Goal: Task Accomplishment & Management: Use online tool/utility

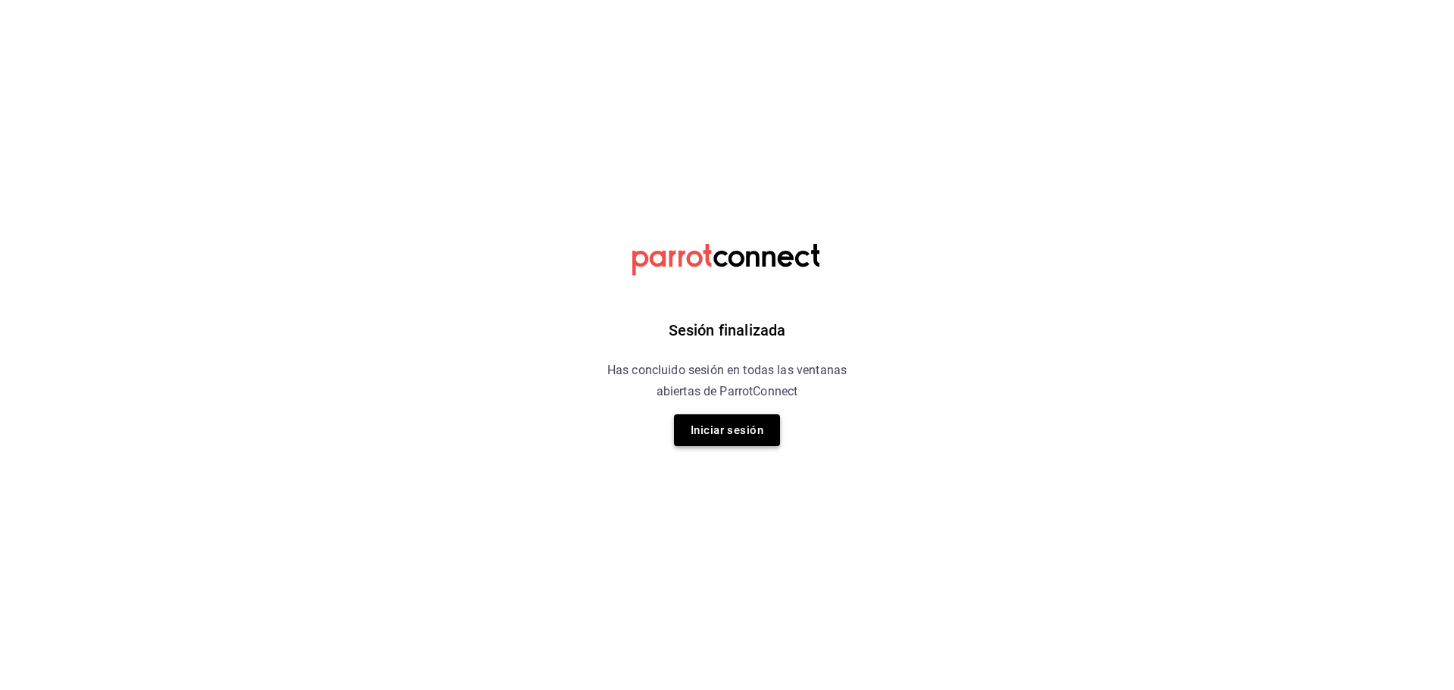
click at [700, 438] on button "Iniciar sesión" at bounding box center [727, 430] width 106 height 32
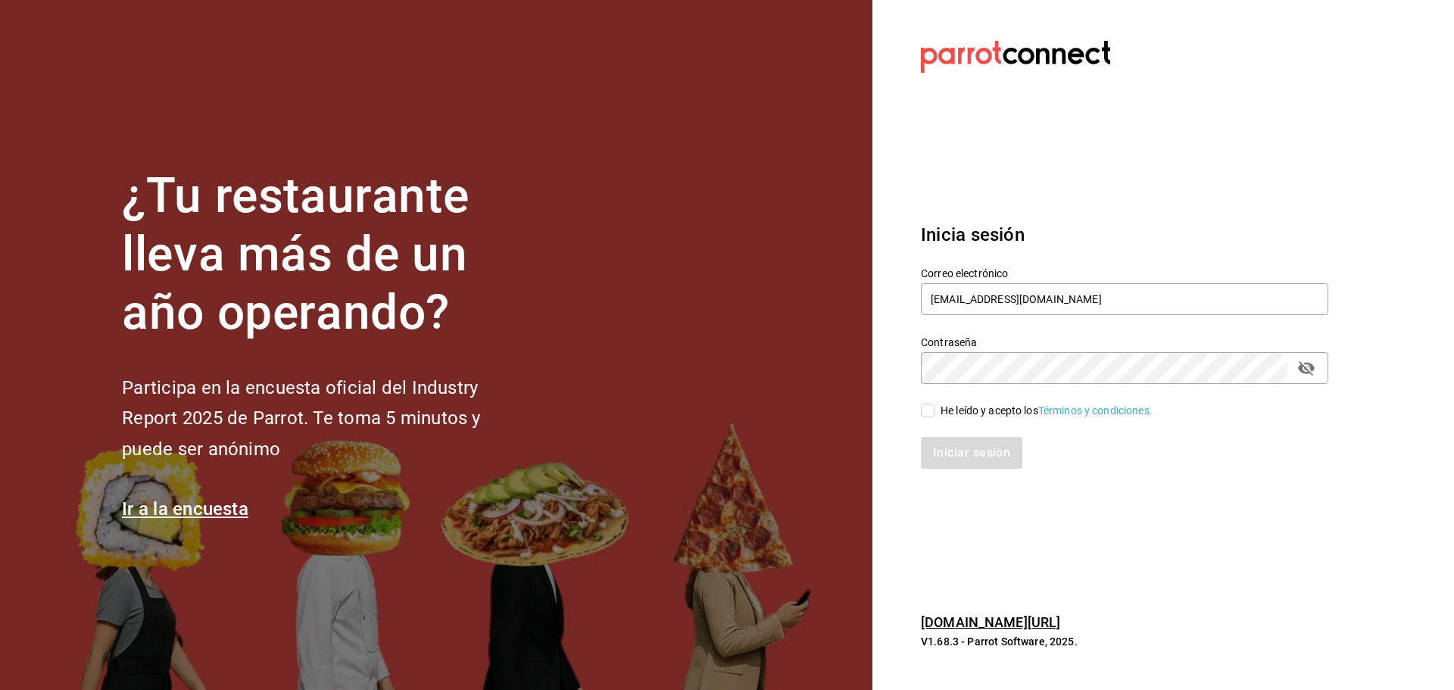
click at [931, 413] on input "He leído y acepto los Términos y condiciones." at bounding box center [928, 411] width 14 height 14
checkbox input "true"
click at [952, 453] on button "Iniciar sesión" at bounding box center [972, 453] width 103 height 32
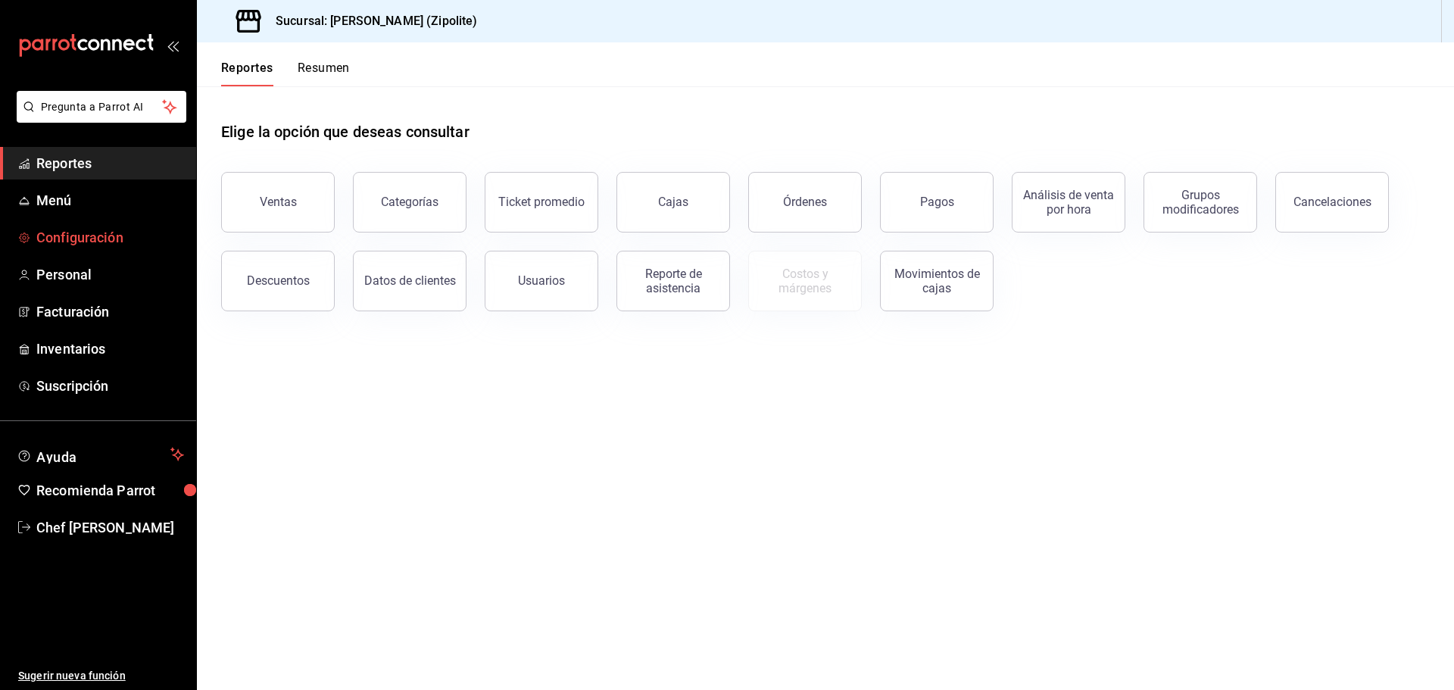
click at [83, 240] on span "Configuración" at bounding box center [110, 237] width 148 height 20
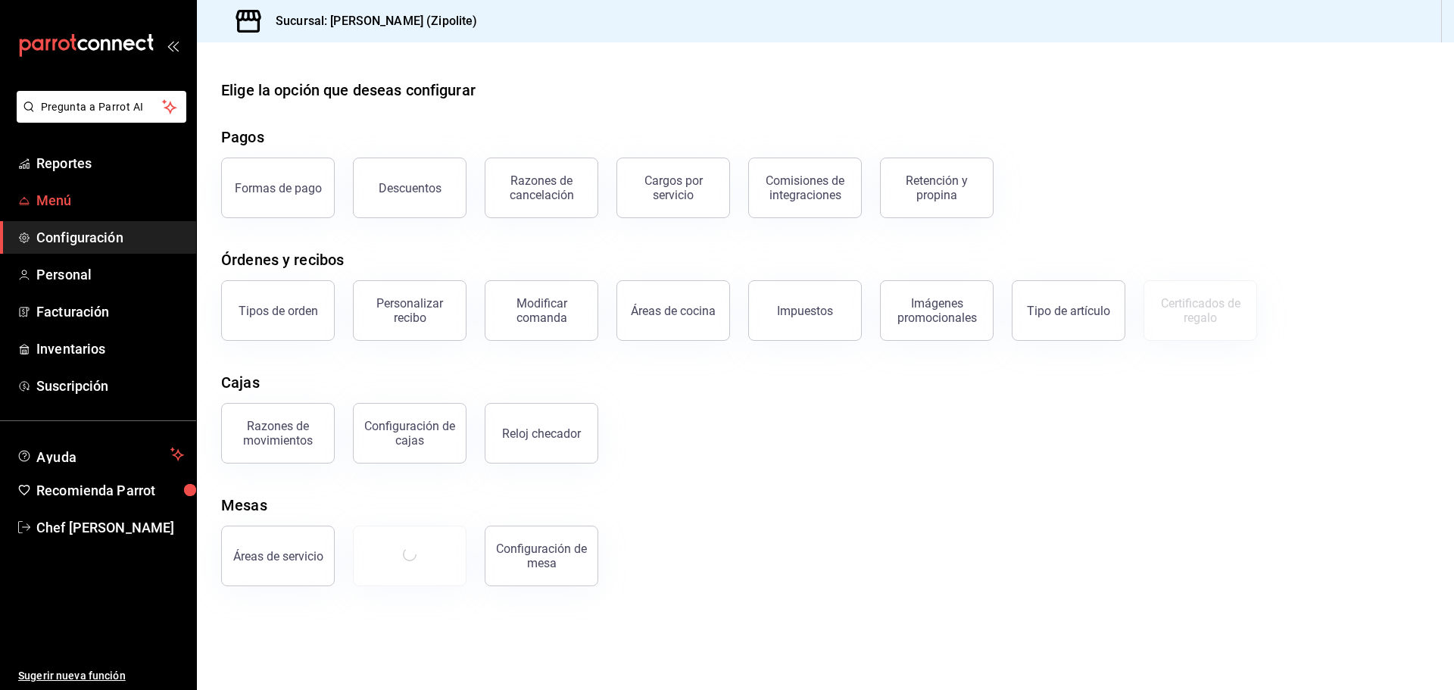
click at [83, 206] on span "Menú" at bounding box center [110, 200] width 148 height 20
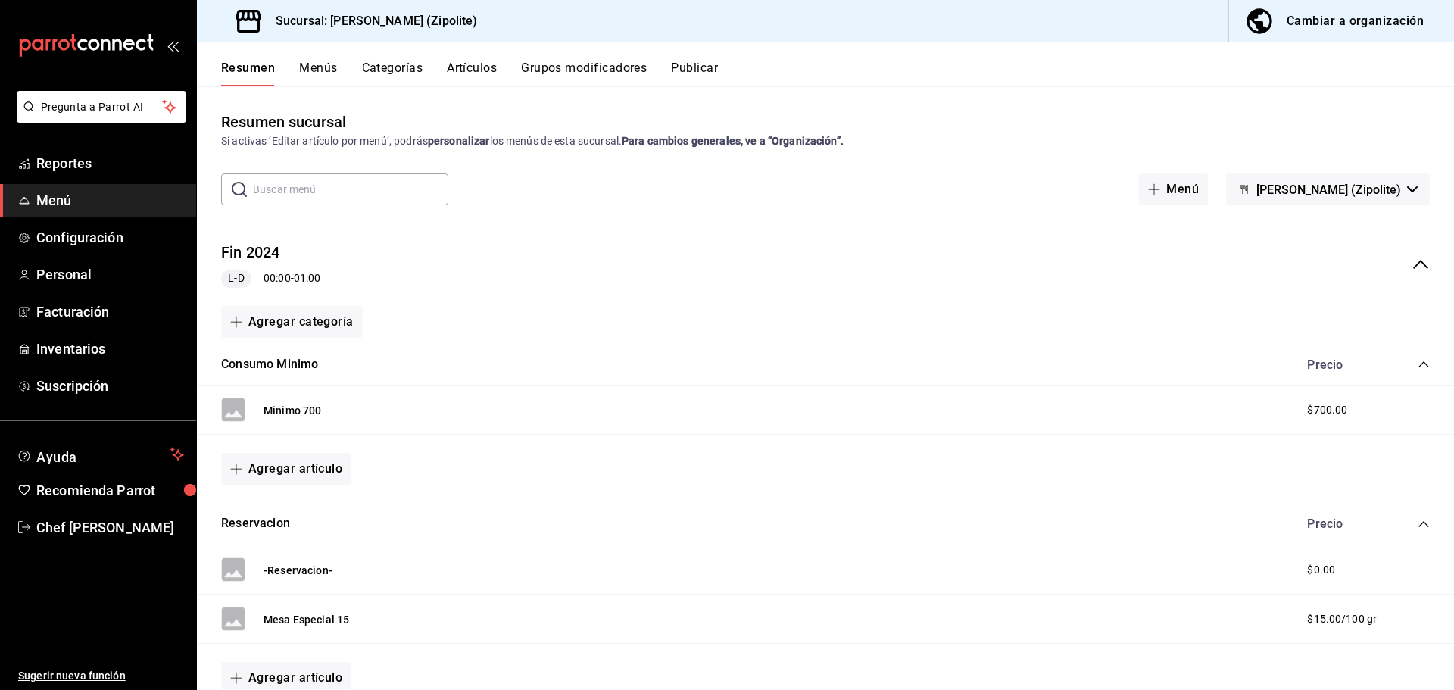
click at [474, 70] on button "Artículos" at bounding box center [472, 74] width 50 height 26
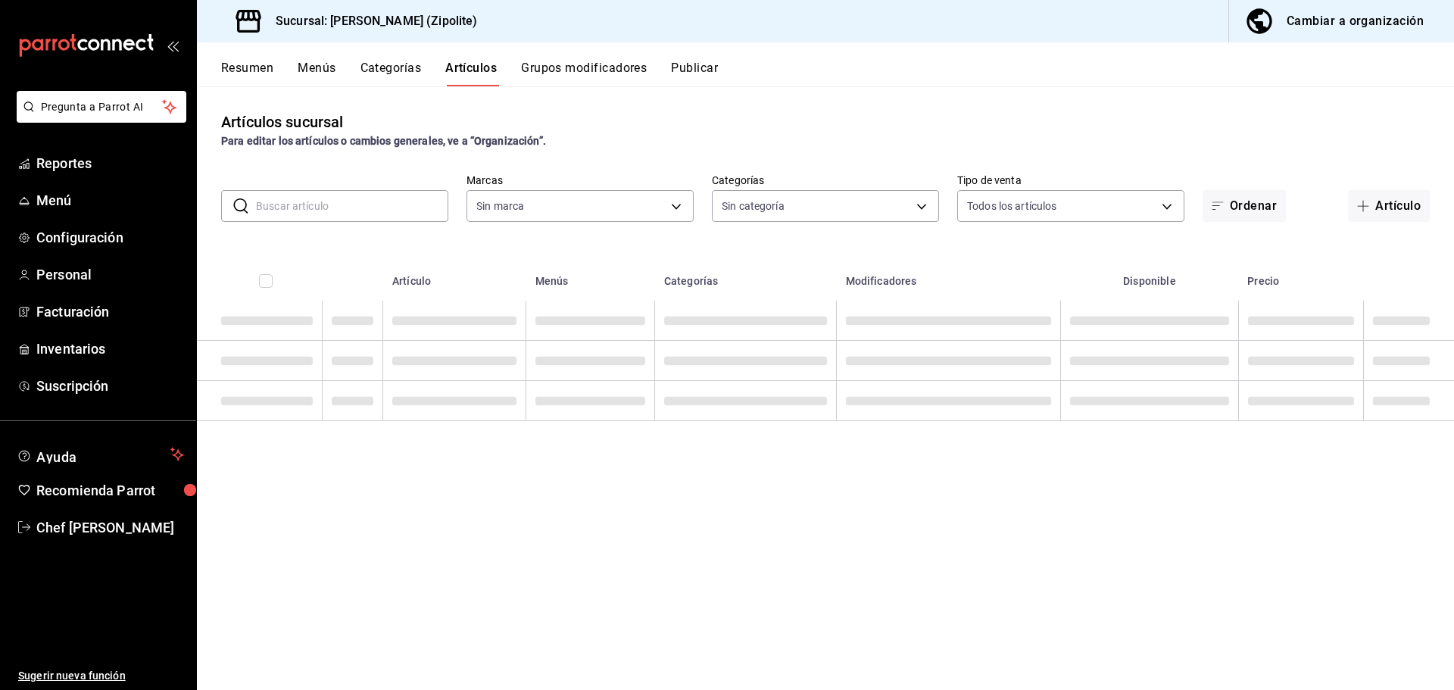
type input "f292acb2-d4c9-49b5-8ec6-6f25b65750fc"
click at [376, 213] on input "text" at bounding box center [352, 206] width 192 height 30
type input "2773f6d9-edac-4c8c-9bbc-e98bfe5db58e,801fadc4-9b14-4418-8e00-fc687b829d3d,7c182…"
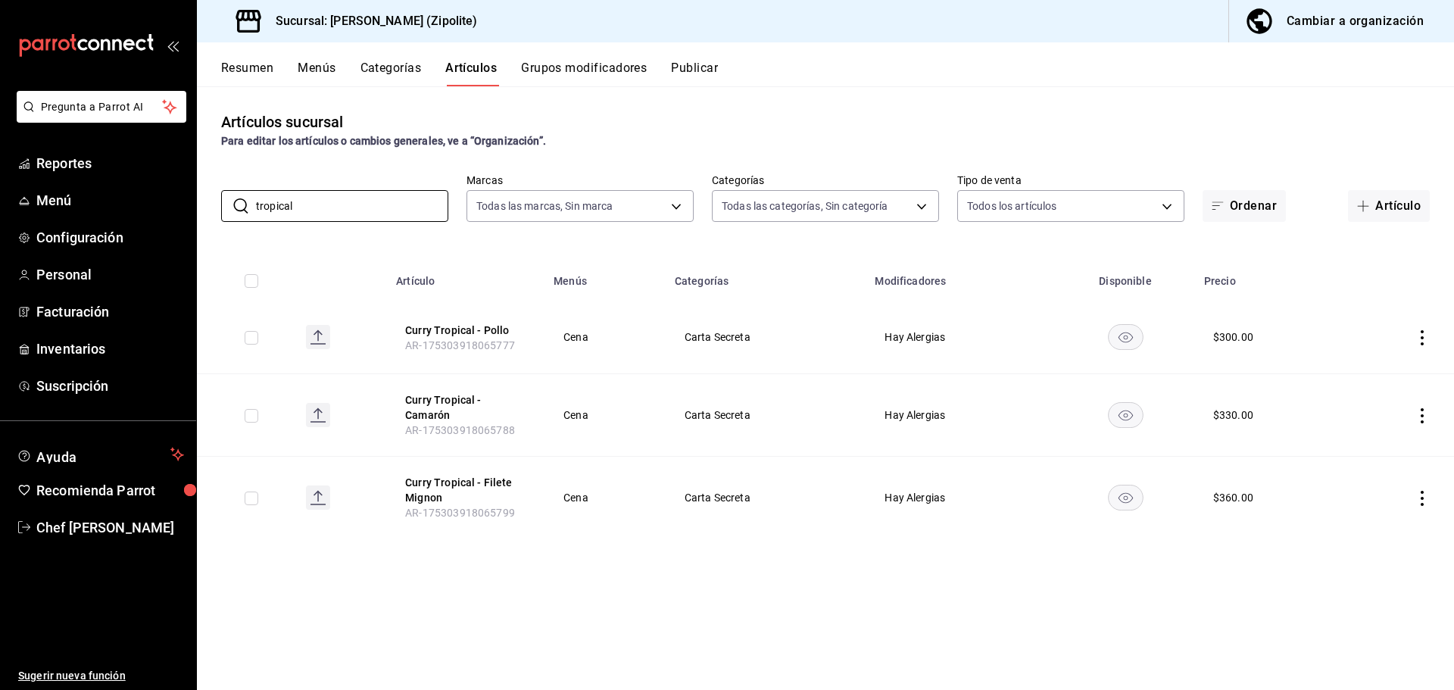
drag, startPoint x: 347, startPoint y: 200, endPoint x: 160, endPoint y: 218, distance: 187.9
click at [160, 218] on div "Pregunta a Parrot AI Reportes Menú Configuración Personal Facturación Inventari…" at bounding box center [727, 345] width 1454 height 690
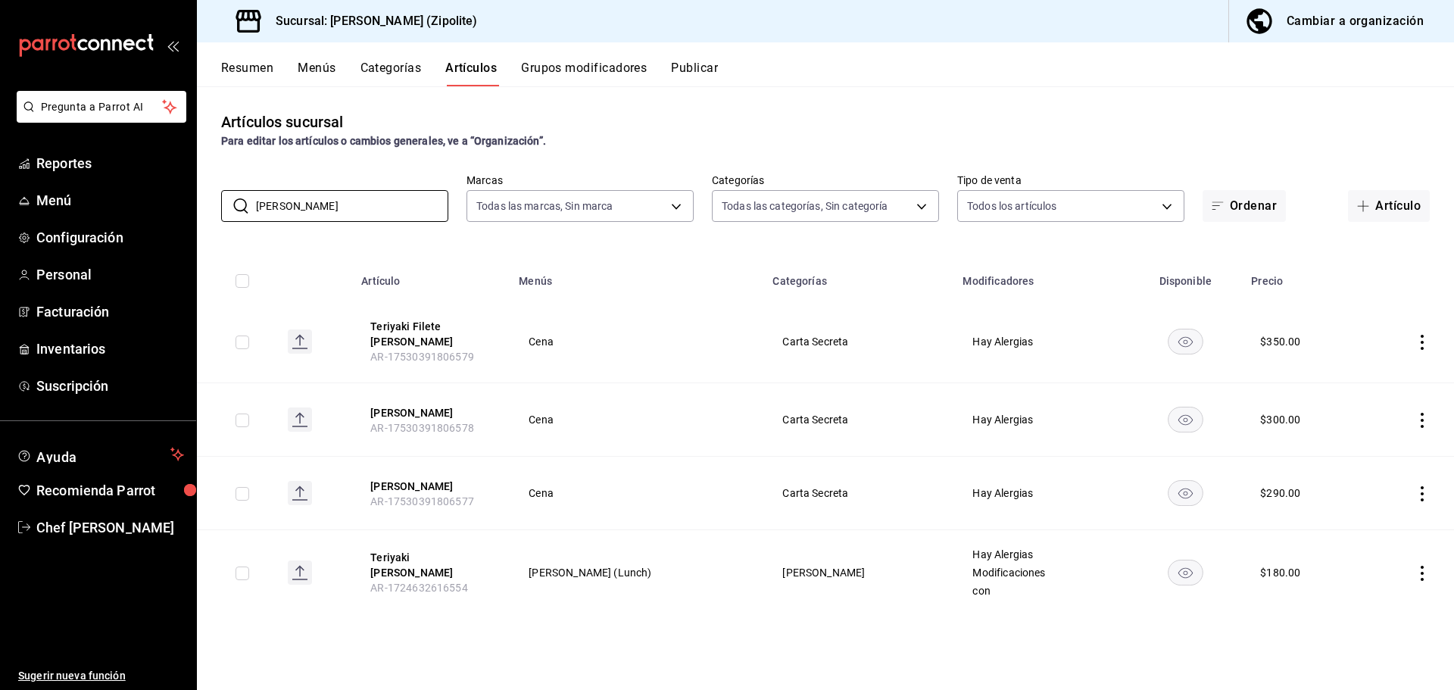
drag, startPoint x: 276, startPoint y: 204, endPoint x: 170, endPoint y: 217, distance: 107.4
click at [182, 211] on div "Pregunta a Parrot AI Reportes Menú Configuración Personal Facturación Inventari…" at bounding box center [727, 345] width 1454 height 690
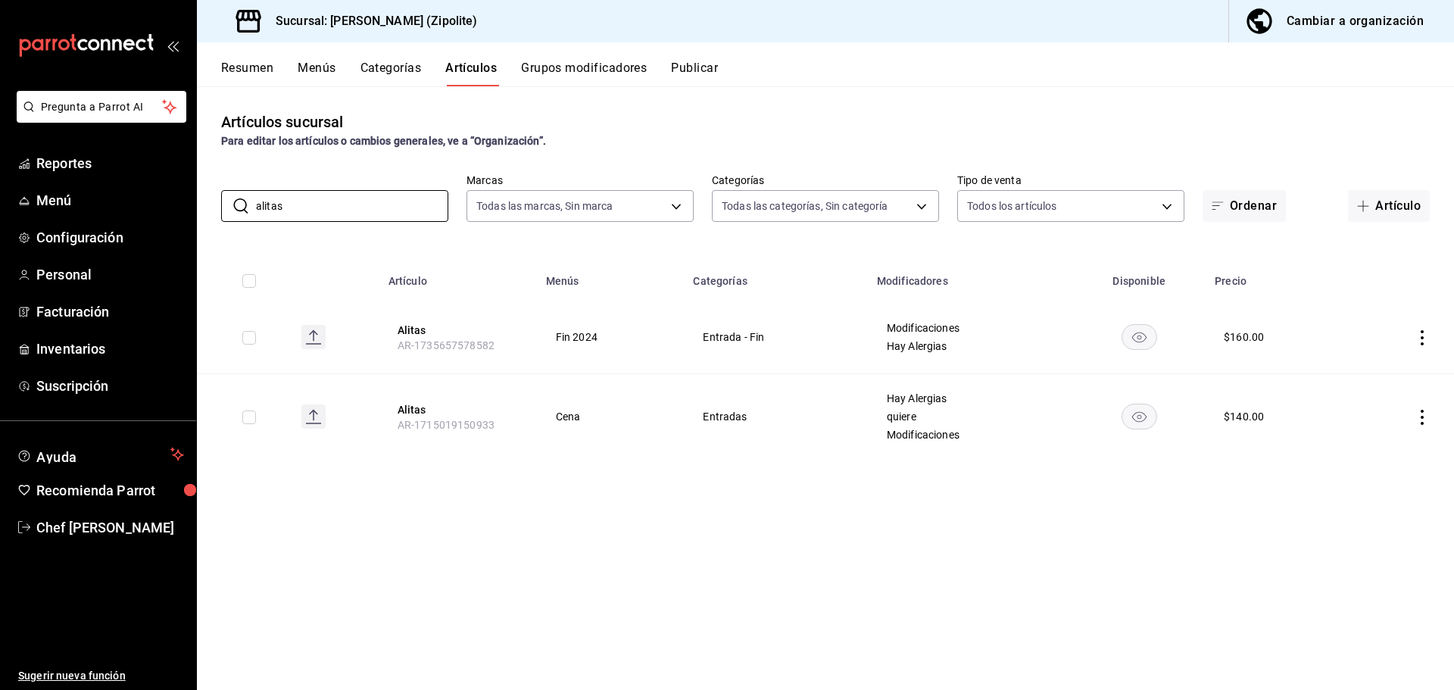
type input "alitas"
